Goal: Find specific page/section: Find specific page/section

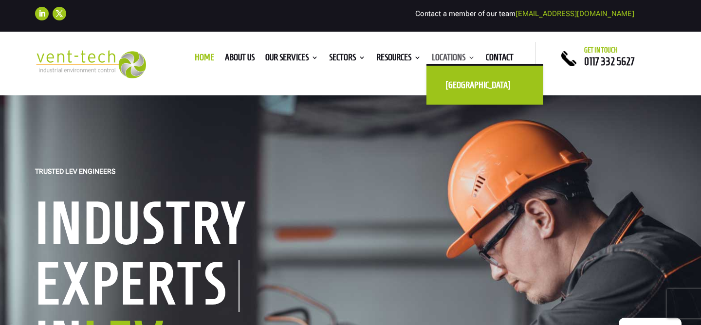
click at [454, 59] on link "Locations" at bounding box center [453, 59] width 43 height 11
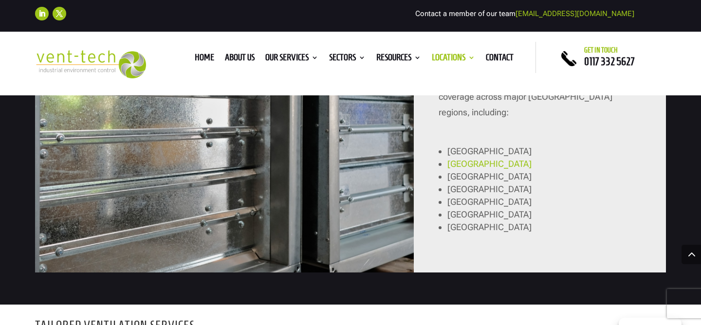
scroll to position [920, 0]
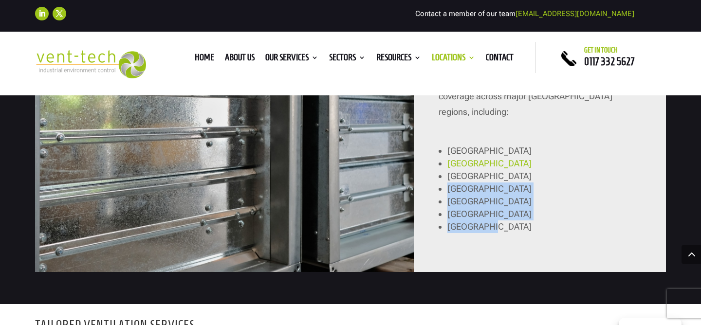
drag, startPoint x: 450, startPoint y: 174, endPoint x: 495, endPoint y: 210, distance: 58.5
click at [496, 212] on ul "London [GEOGRAPHIC_DATA] [GEOGRAPHIC_DATA] [GEOGRAPHIC_DATA] [GEOGRAPHIC_DATA] …" at bounding box center [539, 193] width 202 height 97
copy ul "Newcastle Bristol [GEOGRAPHIC_DATA] [GEOGRAPHIC_DATA]"
